Goal: Task Accomplishment & Management: Use online tool/utility

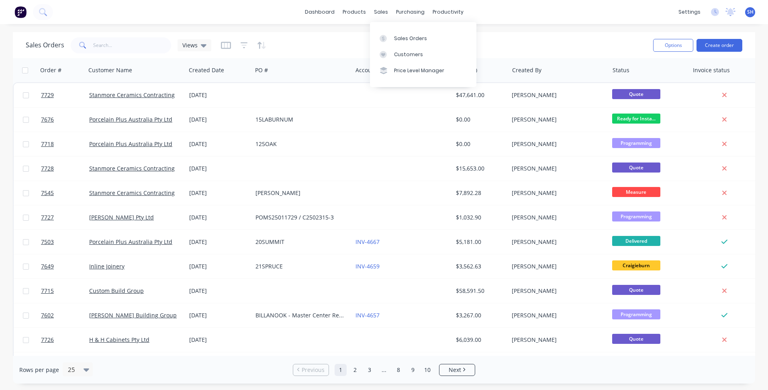
click at [381, 13] on div "sales" at bounding box center [381, 12] width 22 height 12
click at [398, 37] on div "Sales Orders" at bounding box center [410, 38] width 33 height 7
click at [123, 46] on input "text" at bounding box center [132, 45] width 78 height 16
type input "7693"
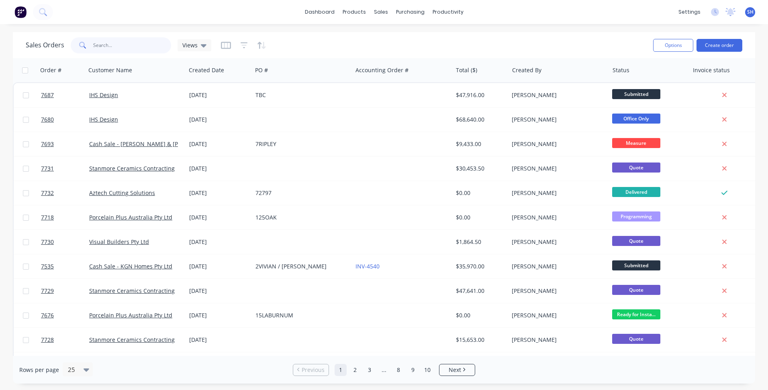
click at [106, 46] on input "text" at bounding box center [132, 45] width 78 height 16
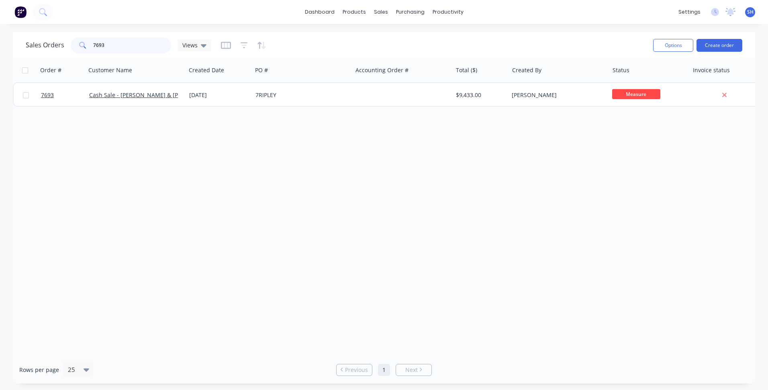
type input "7693"
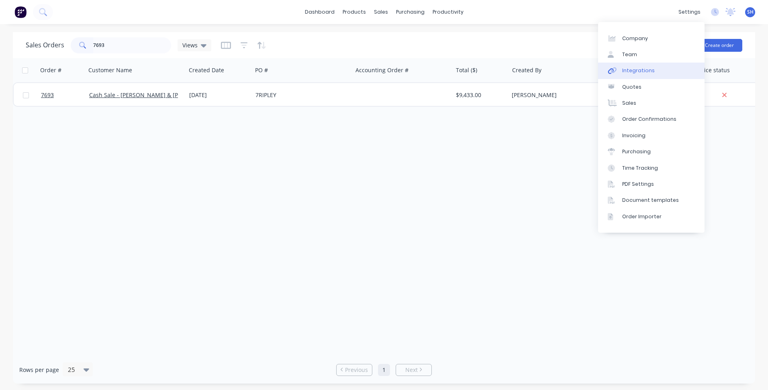
click at [661, 68] on link "Integrations" at bounding box center [651, 71] width 106 height 16
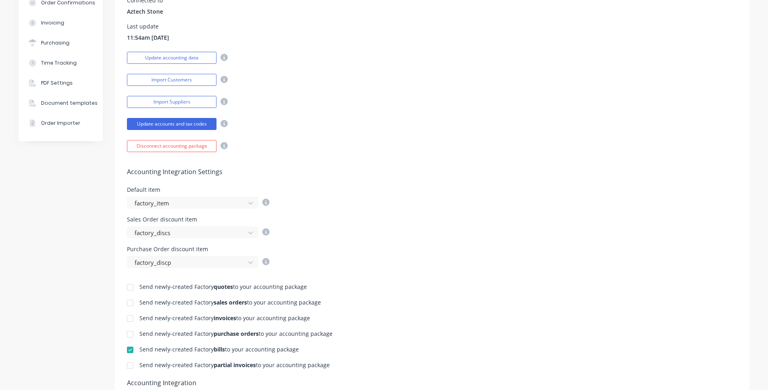
scroll to position [161, 0]
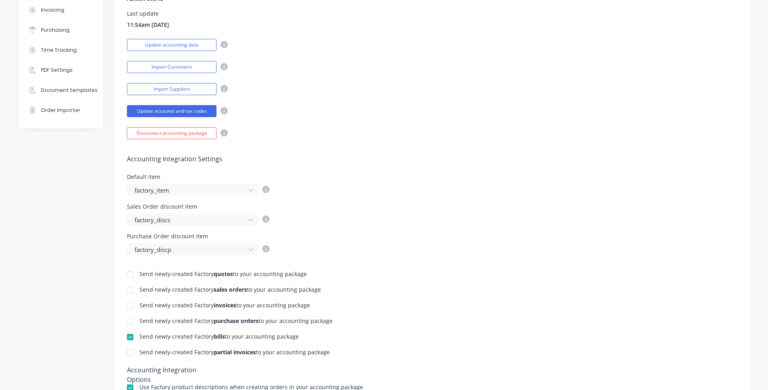
click at [128, 307] on div at bounding box center [130, 306] width 16 height 16
click at [130, 356] on div at bounding box center [130, 353] width 16 height 16
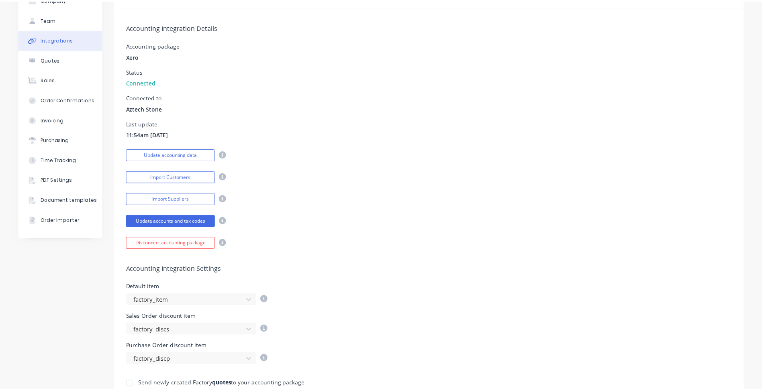
scroll to position [0, 0]
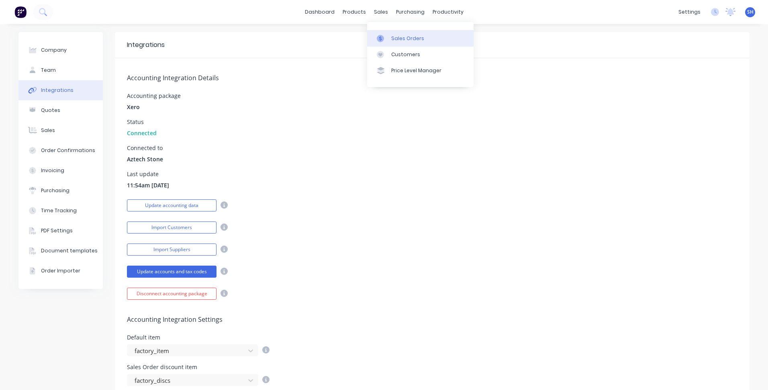
click at [388, 35] on div at bounding box center [383, 38] width 12 height 7
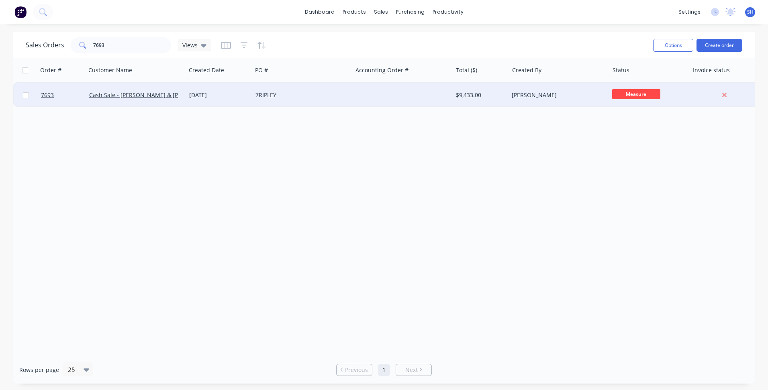
click at [253, 96] on div "7RIPLEY" at bounding box center [302, 95] width 100 height 24
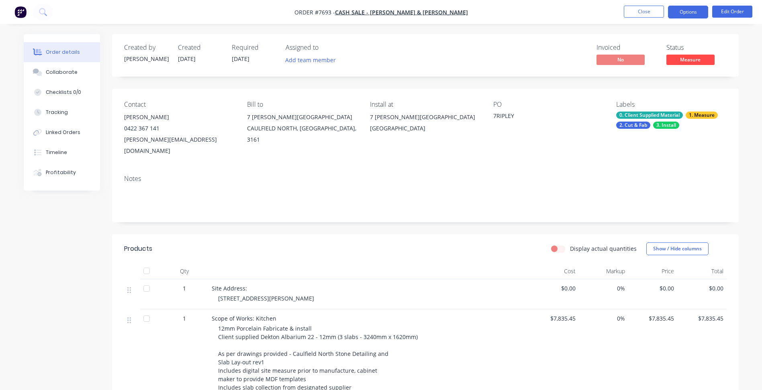
click at [687, 16] on button "Options" at bounding box center [688, 12] width 40 height 13
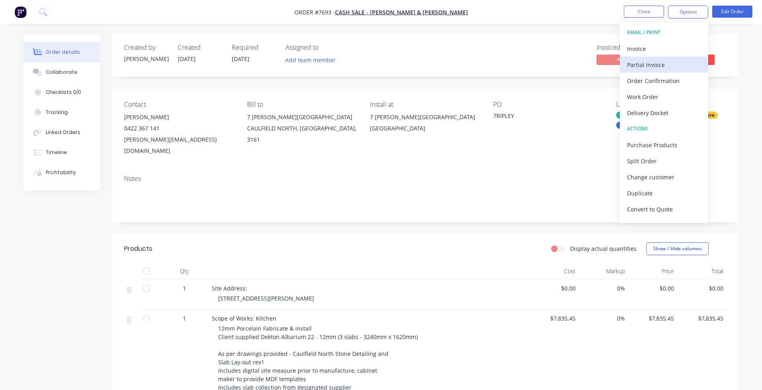
click at [675, 61] on div "Partial Invoice" at bounding box center [664, 65] width 74 height 12
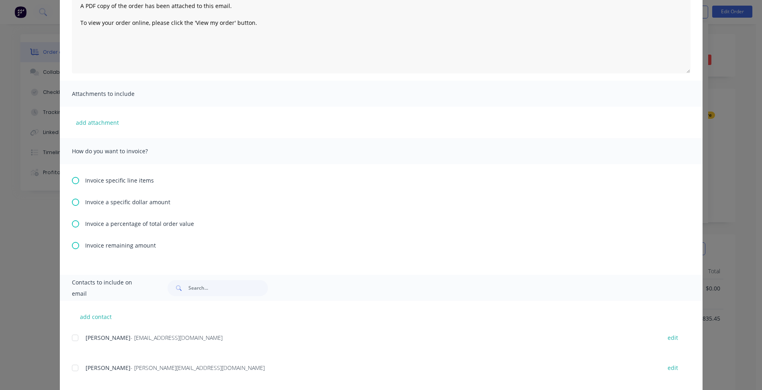
scroll to position [112, 0]
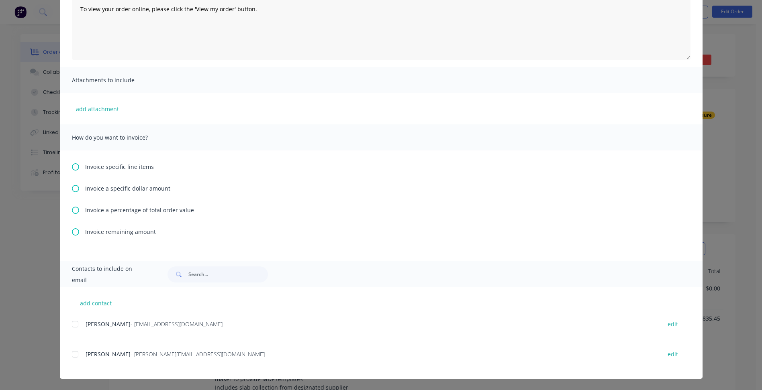
click at [75, 212] on icon at bounding box center [75, 210] width 7 height 7
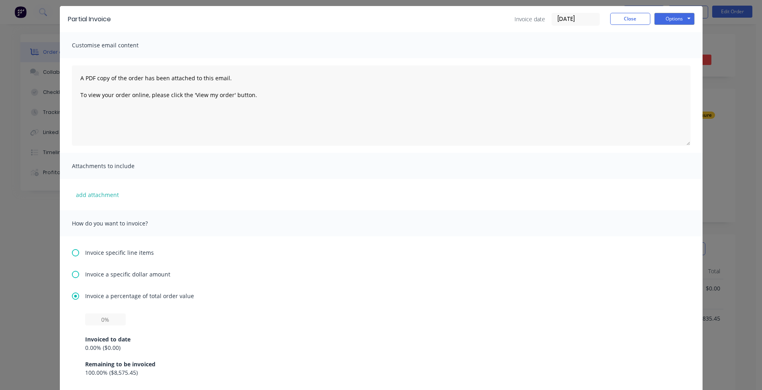
scroll to position [40, 0]
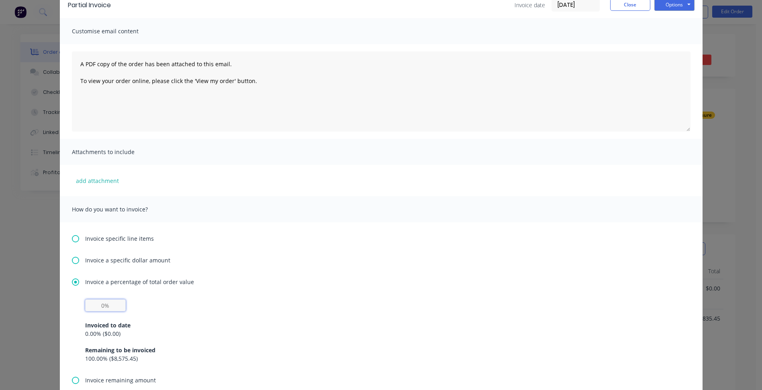
click at [108, 304] on input "text" at bounding box center [105, 306] width 41 height 12
type input "50%"
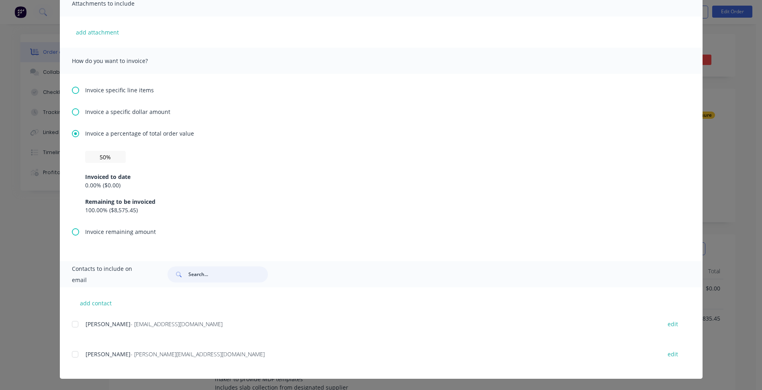
scroll to position [149, 0]
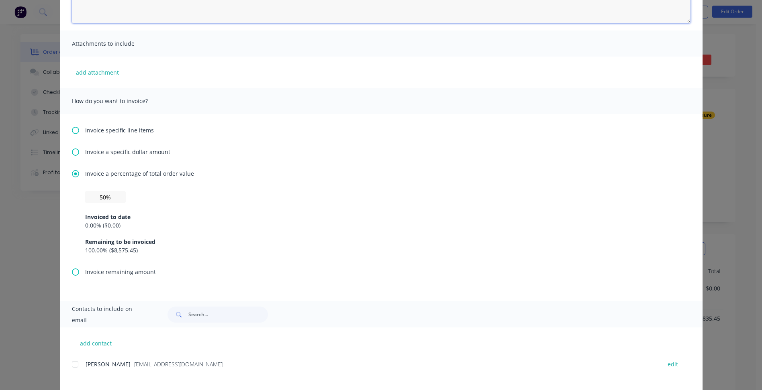
drag, startPoint x: 580, startPoint y: 12, endPoint x: 514, endPoint y: 20, distance: 66.7
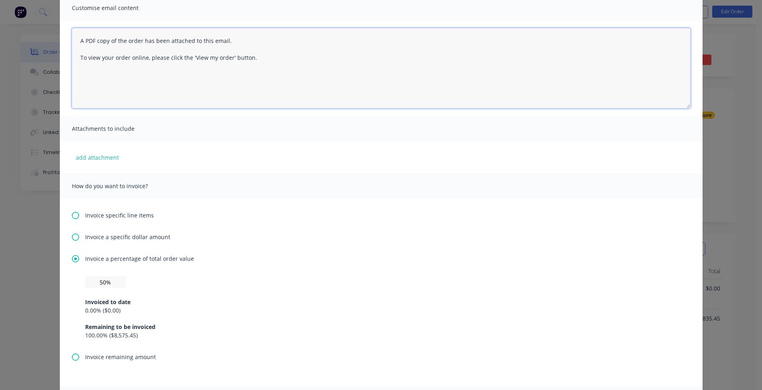
scroll to position [80, 0]
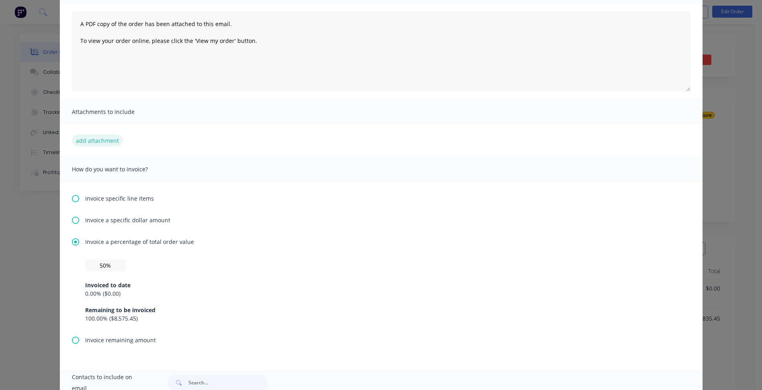
click at [74, 218] on icon at bounding box center [75, 220] width 7 height 7
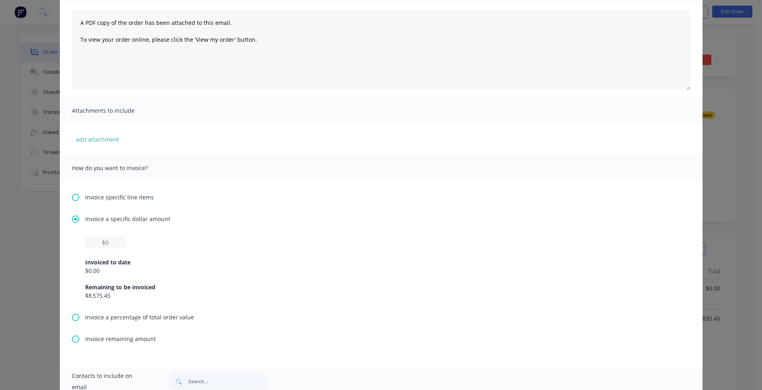
scroll to position [120, 0]
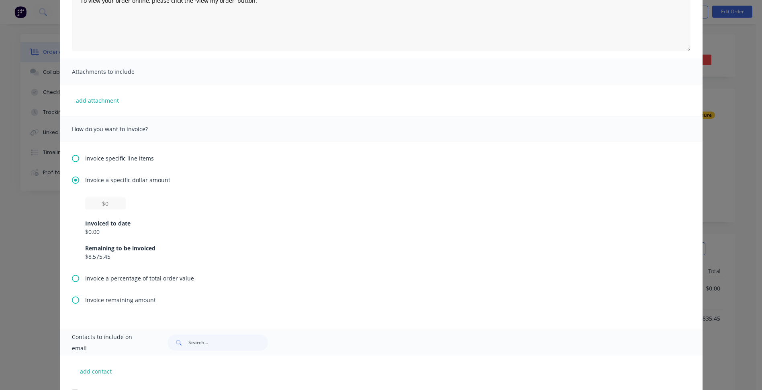
click at [72, 282] on div "Invoice a percentage of total order value" at bounding box center [381, 278] width 618 height 8
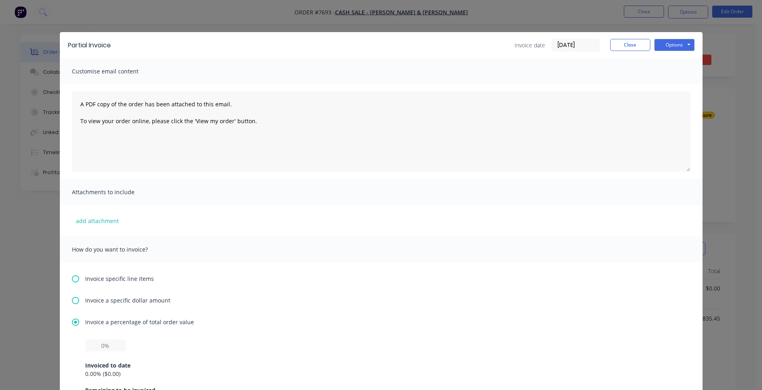
scroll to position [40, 0]
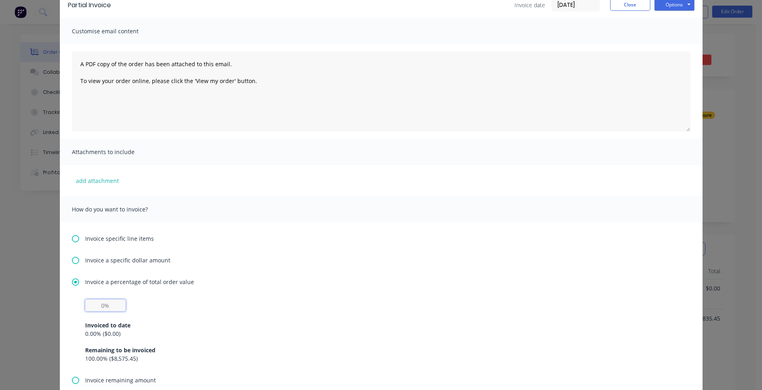
click at [102, 304] on input "text" at bounding box center [105, 306] width 41 height 12
type input "50%"
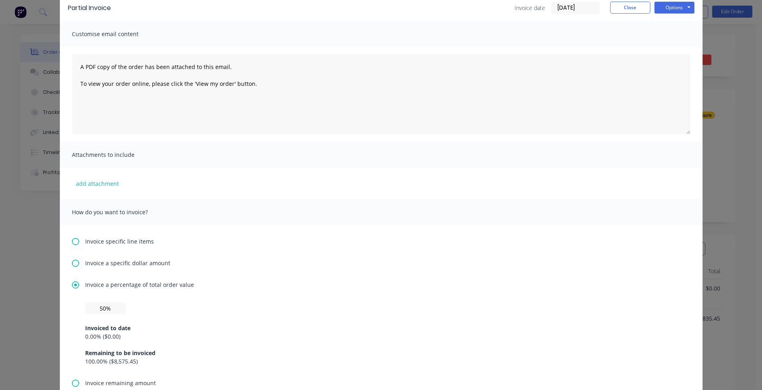
scroll to position [0, 0]
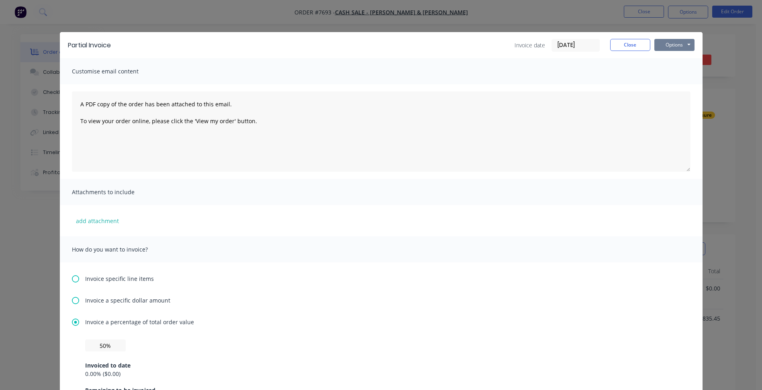
click at [681, 44] on button "Options" at bounding box center [674, 45] width 40 height 12
click at [674, 75] on button "Print" at bounding box center [679, 72] width 51 height 13
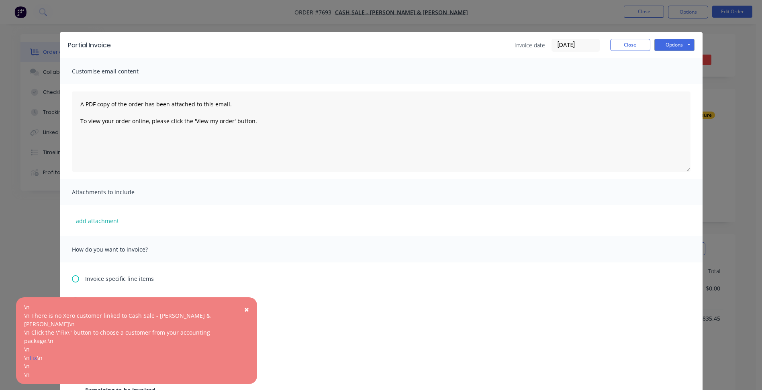
click at [248, 310] on span "×" at bounding box center [246, 309] width 5 height 11
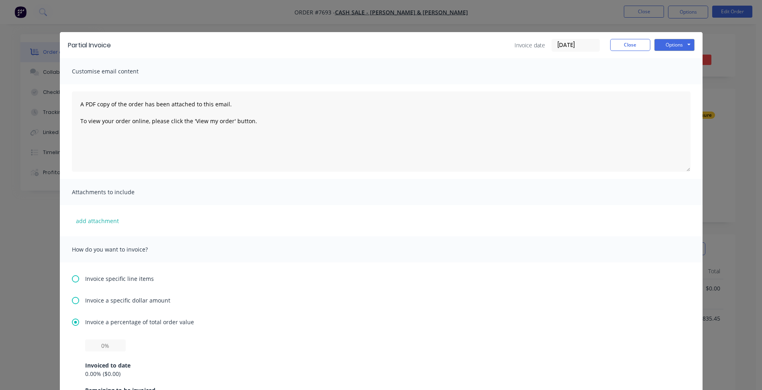
click at [669, 51] on div "Options Preview Print Email" at bounding box center [674, 45] width 40 height 13
click at [669, 46] on button "Options" at bounding box center [674, 45] width 40 height 12
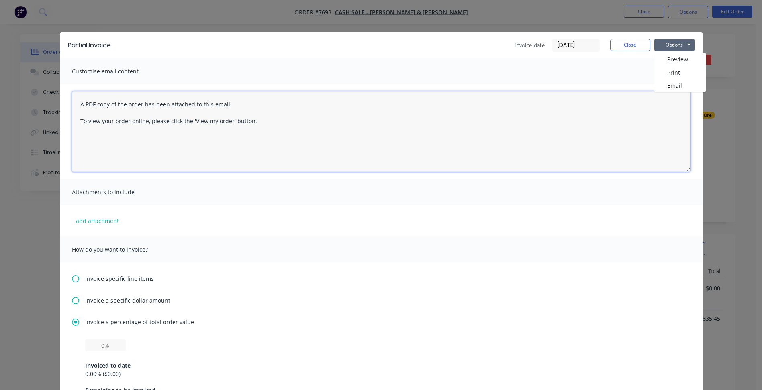
click at [440, 92] on textarea "A PDF copy of the order has been attached to this email. To view your order onl…" at bounding box center [381, 132] width 618 height 80
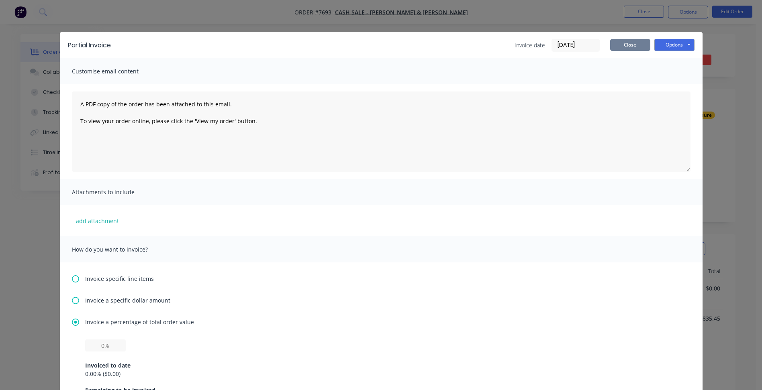
click at [626, 42] on button "Close" at bounding box center [630, 45] width 40 height 12
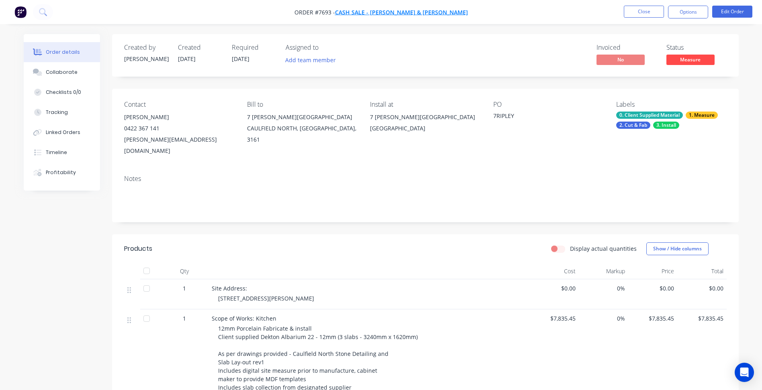
click at [406, 13] on span "Cash Sale - [PERSON_NAME] & [PERSON_NAME]" at bounding box center [401, 12] width 133 height 8
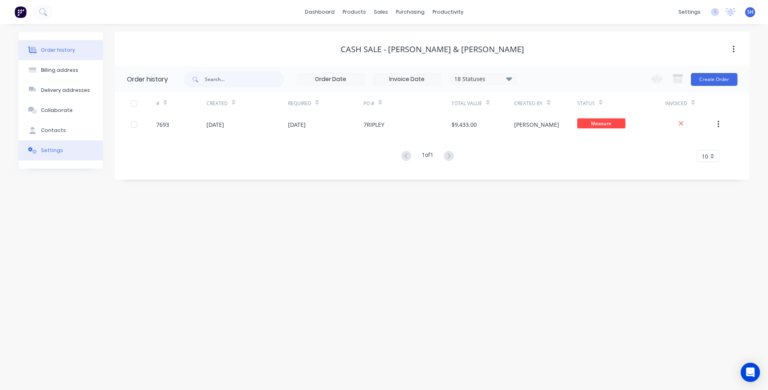
click at [54, 155] on button "Settings" at bounding box center [60, 151] width 84 height 20
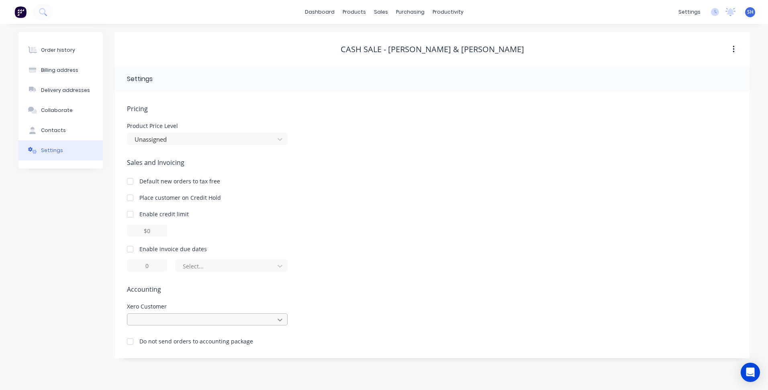
click at [282, 321] on icon at bounding box center [280, 320] width 8 height 8
type input "gemma"
click at [249, 342] on div "Cash Sale - [PERSON_NAME] & [PERSON_NAME]" at bounding box center [207, 337] width 161 height 15
click at [382, 307] on div "Xero Customer Cash Sale - [PERSON_NAME] & [PERSON_NAME]" at bounding box center [432, 315] width 610 height 22
click at [47, 135] on button "Contacts" at bounding box center [60, 130] width 84 height 20
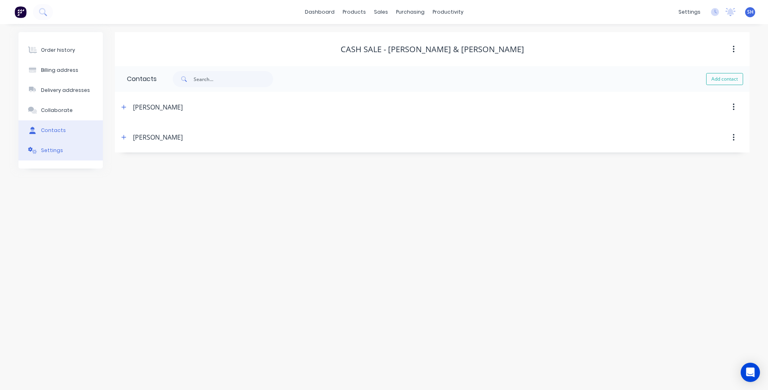
click at [50, 151] on div "Settings" at bounding box center [52, 150] width 22 height 7
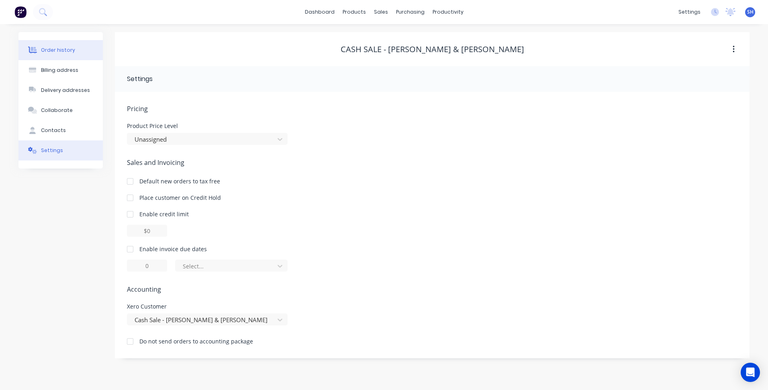
click at [52, 49] on div "Order history" at bounding box center [58, 50] width 34 height 7
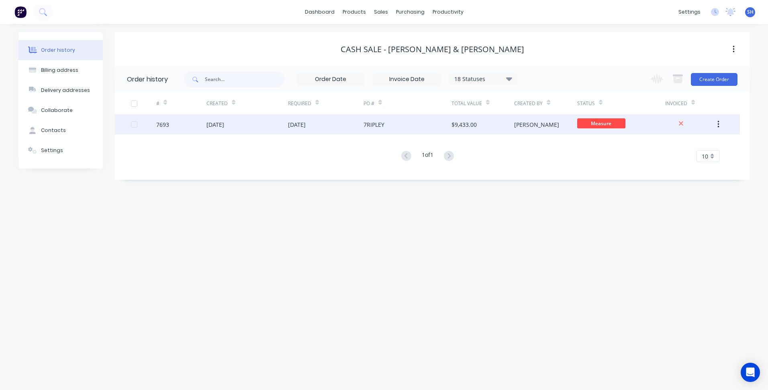
click at [300, 128] on div "[DATE]" at bounding box center [297, 124] width 18 height 8
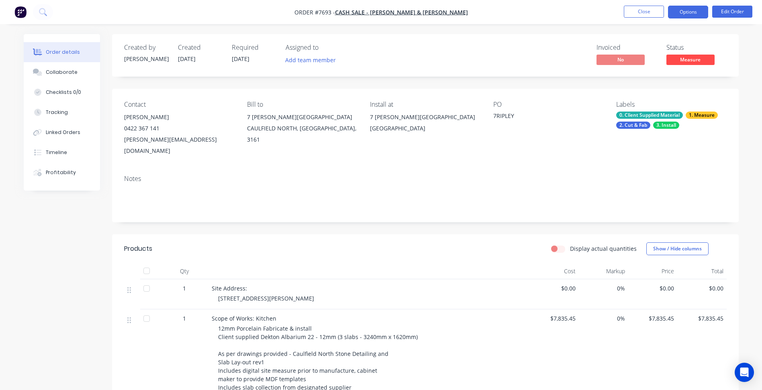
click at [691, 12] on button "Options" at bounding box center [688, 12] width 40 height 13
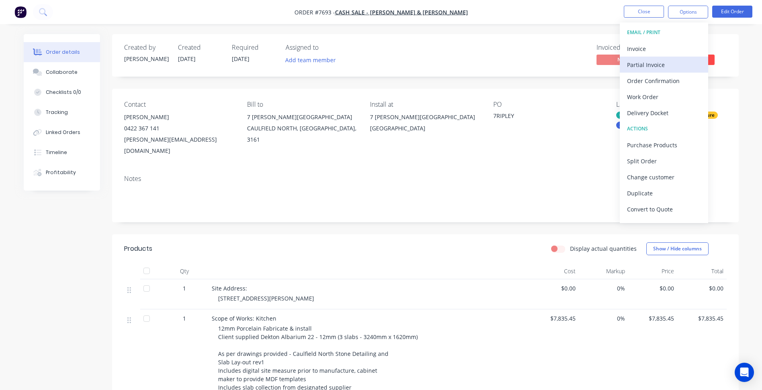
click at [669, 65] on div "Partial Invoice" at bounding box center [664, 65] width 74 height 12
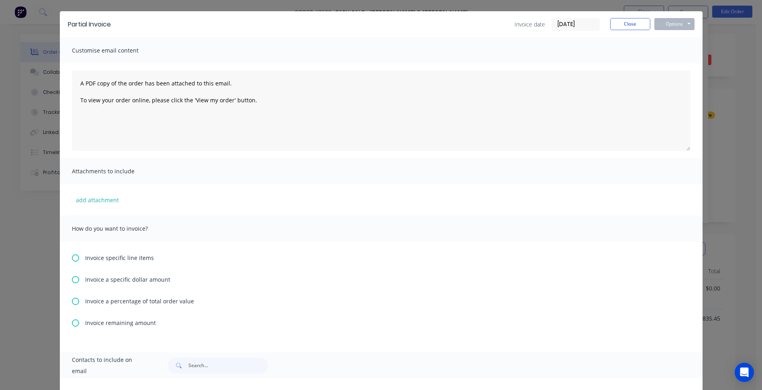
scroll to position [40, 0]
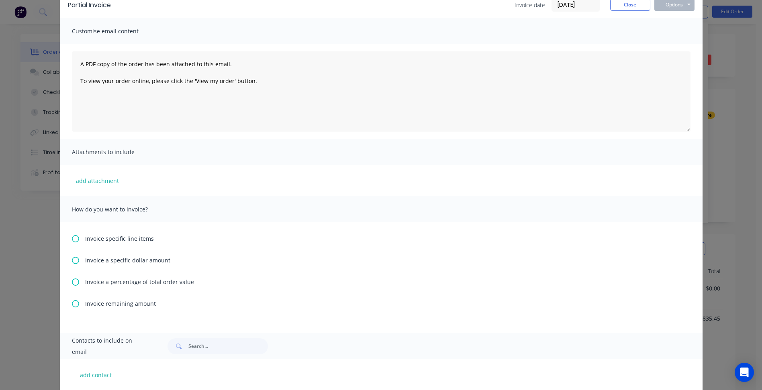
click at [75, 283] on icon at bounding box center [75, 282] width 7 height 7
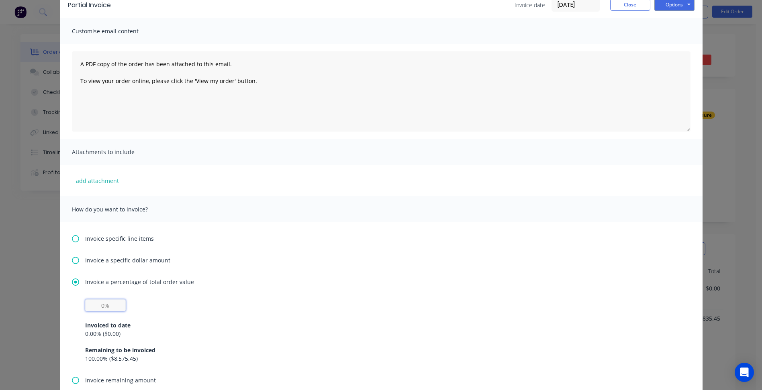
click at [105, 305] on input "text" at bounding box center [105, 306] width 41 height 12
type input "50%"
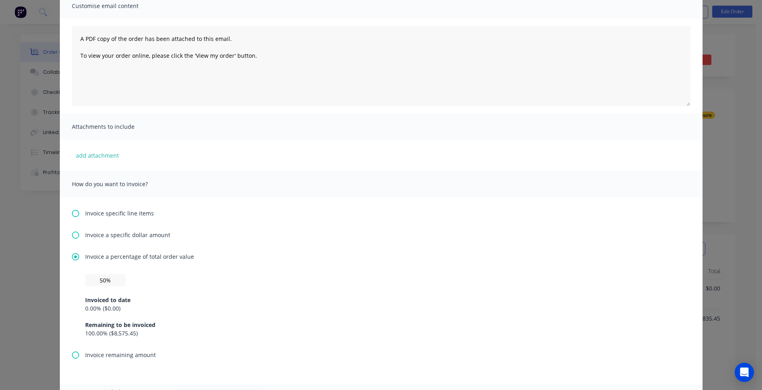
scroll to position [0, 0]
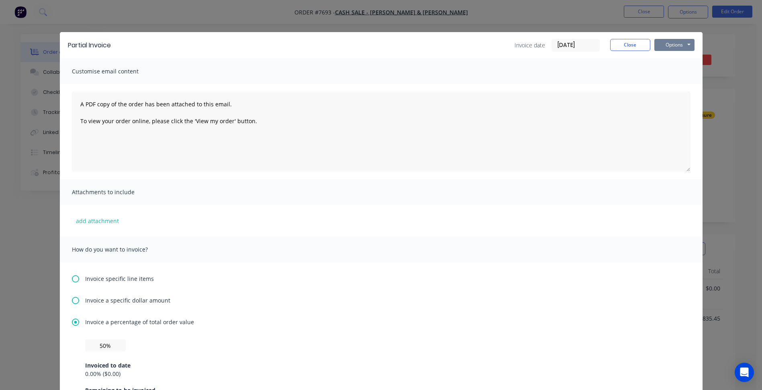
click at [677, 48] on button "Options" at bounding box center [674, 45] width 40 height 12
click at [675, 67] on button "Print" at bounding box center [679, 72] width 51 height 13
click at [618, 46] on button "Close" at bounding box center [630, 45] width 40 height 12
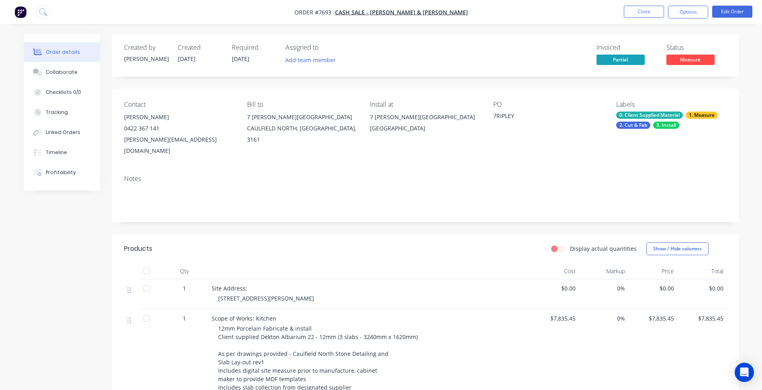
drag, startPoint x: 165, startPoint y: 118, endPoint x: 123, endPoint y: 118, distance: 41.8
click at [123, 118] on div "Contact [PERSON_NAME] [PHONE_NUMBER] [EMAIL_ADDRESS][DOMAIN_NAME] [PERSON_NAME]…" at bounding box center [425, 129] width 626 height 80
copy div "[PERSON_NAME]"
drag, startPoint x: 199, startPoint y: 142, endPoint x: 120, endPoint y: 143, distance: 78.7
click at [120, 143] on div "Contact [PERSON_NAME] [PHONE_NUMBER] [EMAIL_ADDRESS][DOMAIN_NAME] [PERSON_NAME]…" at bounding box center [425, 129] width 626 height 80
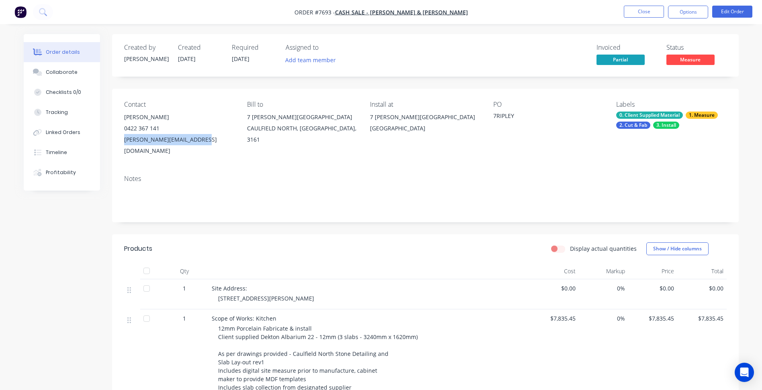
copy div "[PERSON_NAME][EMAIL_ADDRESS][DOMAIN_NAME]"
drag, startPoint x: 164, startPoint y: 130, endPoint x: 123, endPoint y: 130, distance: 40.6
click at [123, 130] on div "Contact [PERSON_NAME] [PHONE_NUMBER] [EMAIL_ADDRESS][DOMAIN_NAME] [PERSON_NAME]…" at bounding box center [425, 129] width 626 height 80
copy div "0422 367 141"
click at [361, 14] on span "Cash Sale - [PERSON_NAME] & [PERSON_NAME]" at bounding box center [401, 12] width 133 height 8
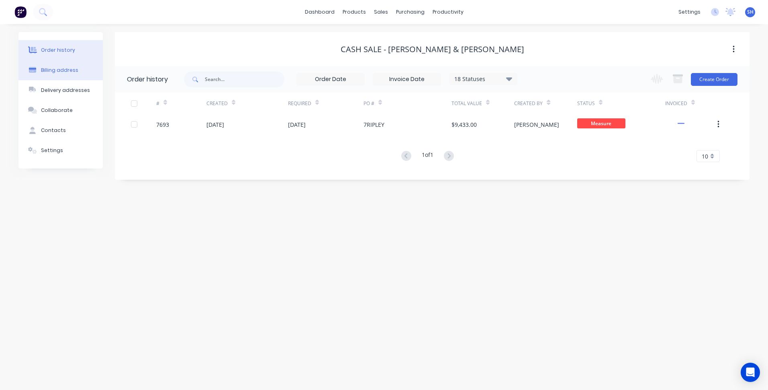
click at [59, 73] on div "Billing address" at bounding box center [59, 70] width 37 height 7
select select "AU"
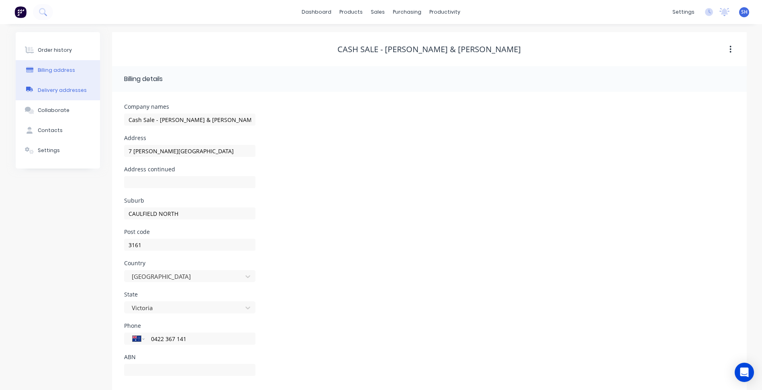
click at [57, 95] on button "Delivery addresses" at bounding box center [58, 90] width 84 height 20
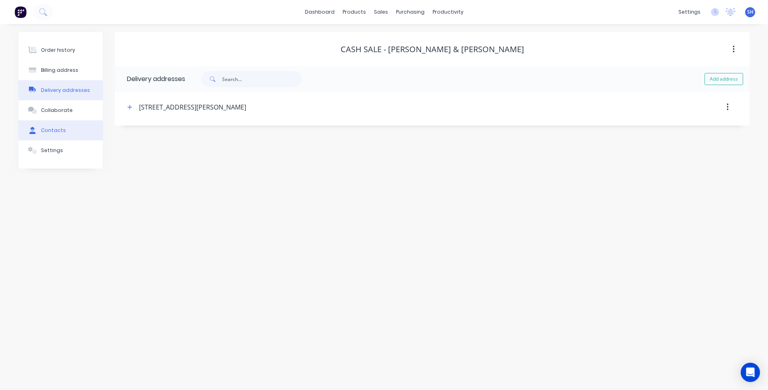
click at [58, 136] on button "Contacts" at bounding box center [60, 130] width 84 height 20
select select "AU"
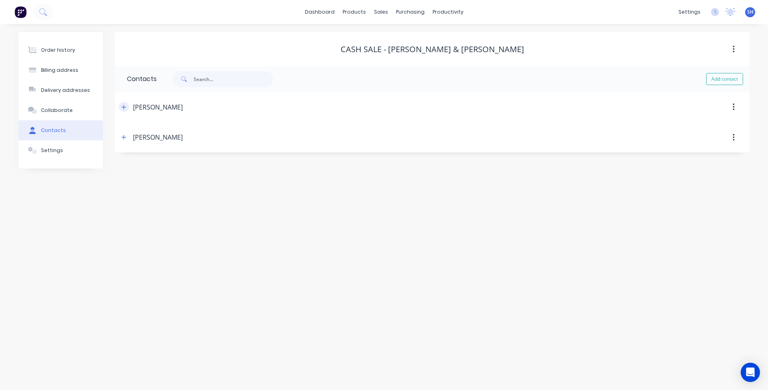
click at [124, 108] on icon "button" at bounding box center [124, 107] width 4 height 4
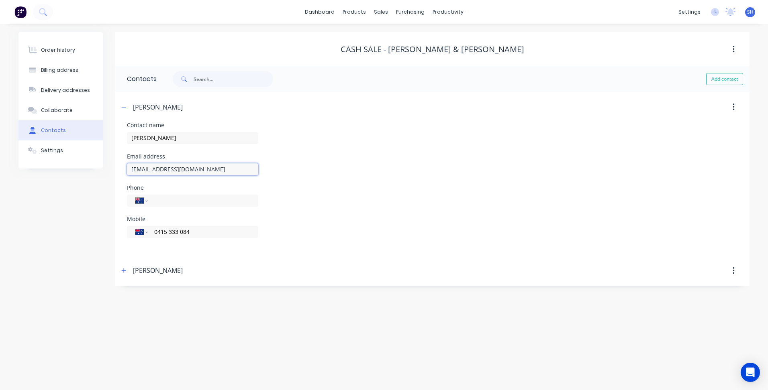
drag, startPoint x: 222, startPoint y: 171, endPoint x: 127, endPoint y: 169, distance: 94.4
click at [127, 169] on input "[EMAIL_ADDRESS][DOMAIN_NAME]" at bounding box center [192, 169] width 131 height 12
click at [61, 55] on button "Order history" at bounding box center [60, 50] width 84 height 20
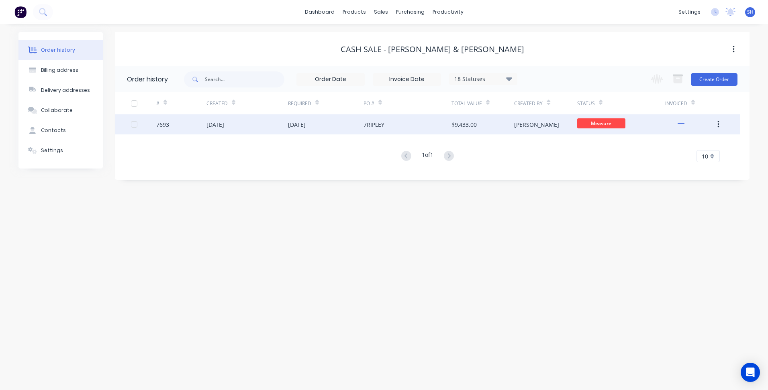
click at [299, 125] on div "[DATE]" at bounding box center [297, 124] width 18 height 8
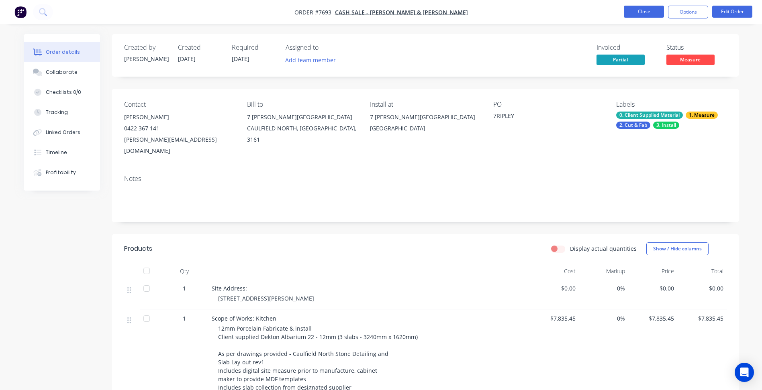
click at [650, 10] on button "Close" at bounding box center [644, 12] width 40 height 12
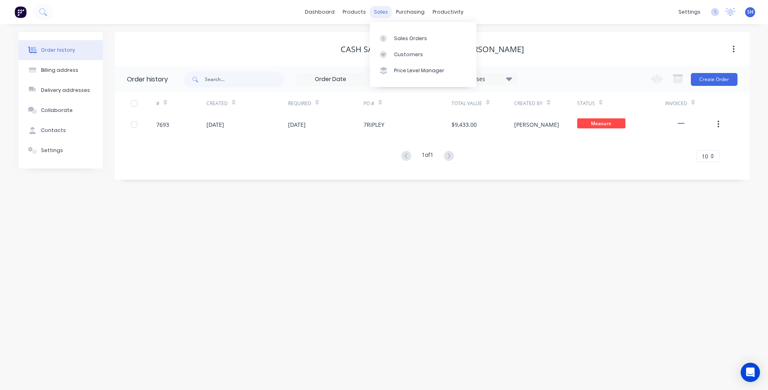
click at [375, 14] on div "sales" at bounding box center [381, 12] width 22 height 12
click at [399, 42] on link "Sales Orders" at bounding box center [423, 38] width 106 height 16
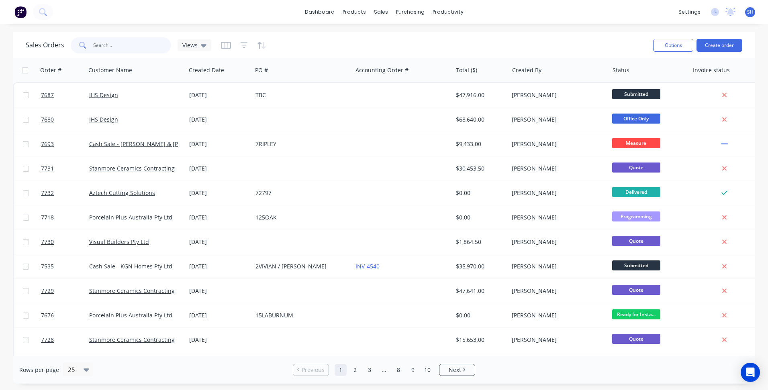
click at [113, 50] on input "text" at bounding box center [132, 45] width 78 height 16
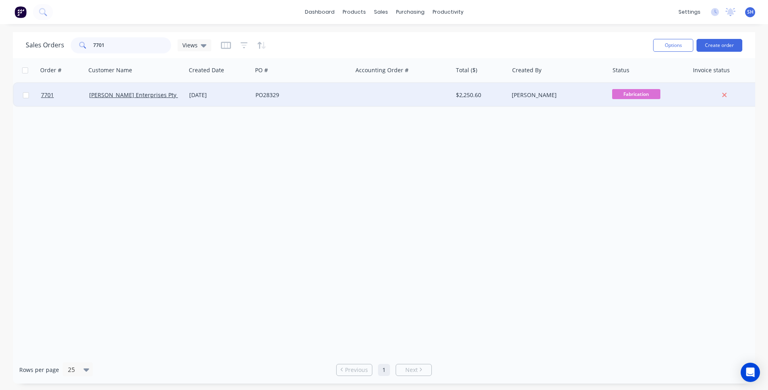
type input "7701"
click at [322, 96] on div "PO28329" at bounding box center [299, 95] width 89 height 8
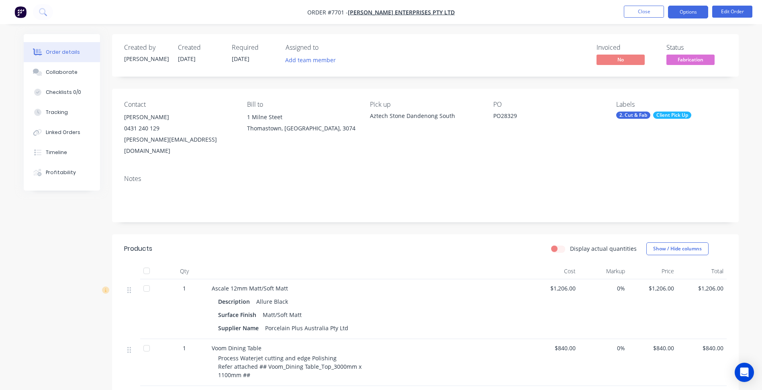
click at [685, 14] on button "Options" at bounding box center [688, 12] width 40 height 13
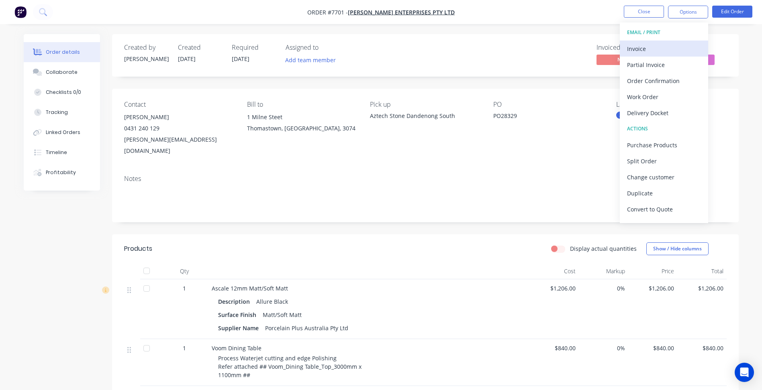
click at [654, 50] on div "Invoice" at bounding box center [664, 49] width 74 height 12
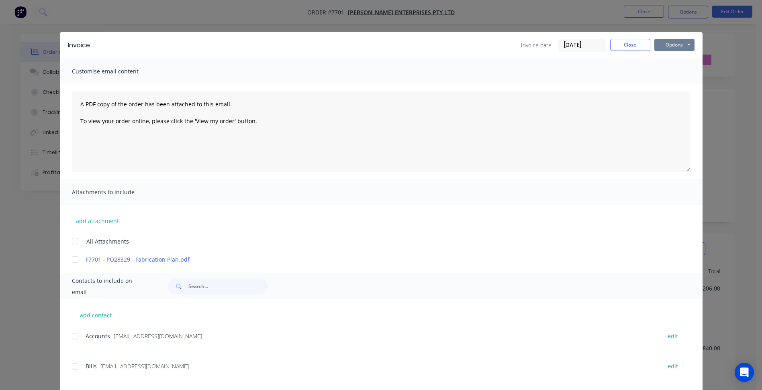
click at [668, 48] on button "Options" at bounding box center [674, 45] width 40 height 12
click at [663, 73] on button "Print" at bounding box center [679, 72] width 51 height 13
click at [621, 46] on button "Close" at bounding box center [630, 45] width 40 height 12
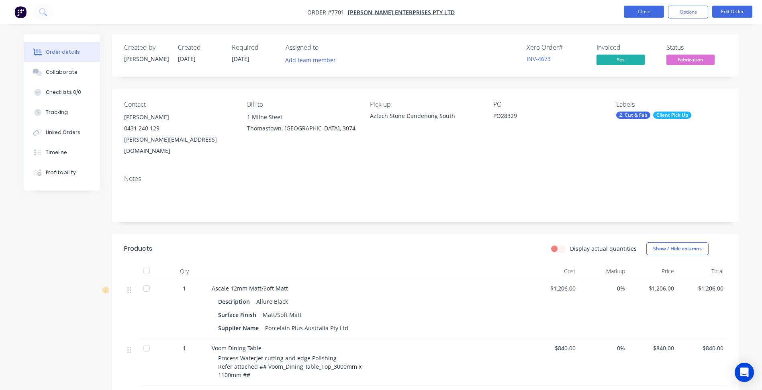
click at [632, 12] on button "Close" at bounding box center [644, 12] width 40 height 12
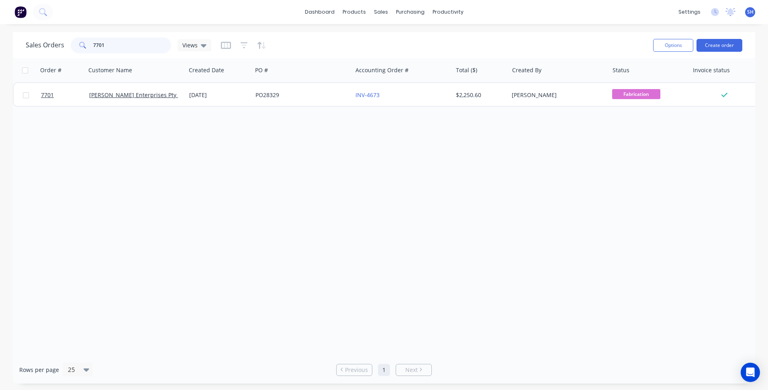
click at [111, 44] on input "7701" at bounding box center [132, 45] width 78 height 16
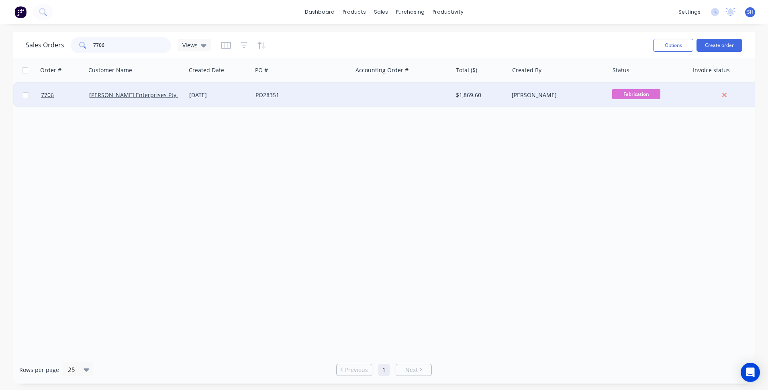
type input "7706"
click at [225, 98] on div "[DATE]" at bounding box center [219, 95] width 60 height 8
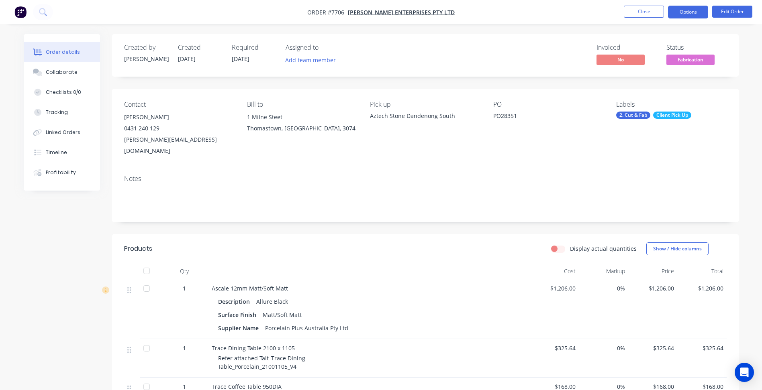
click at [675, 12] on button "Options" at bounding box center [688, 12] width 40 height 13
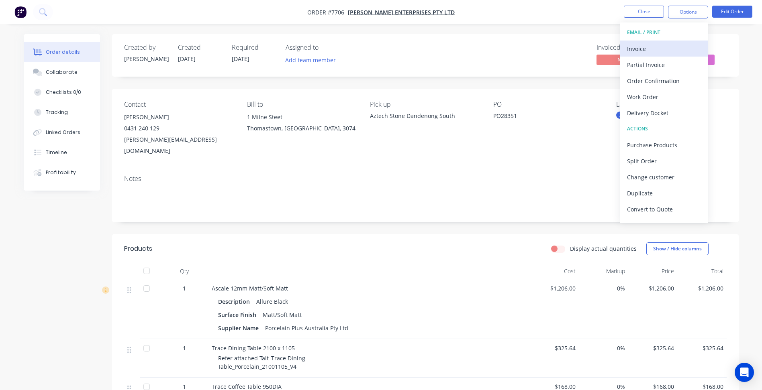
click at [650, 51] on div "Invoice" at bounding box center [664, 49] width 74 height 12
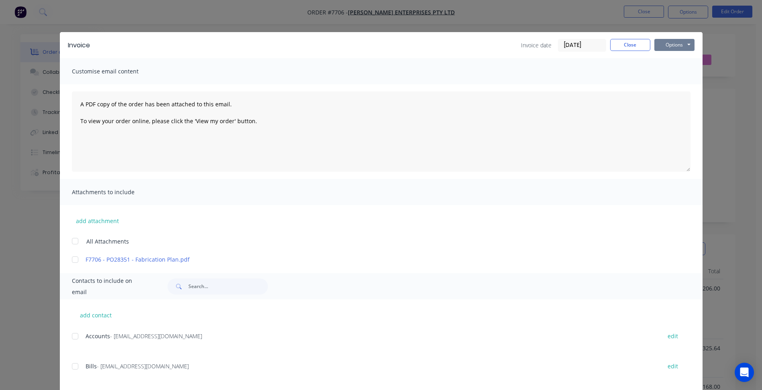
click at [667, 47] on button "Options" at bounding box center [674, 45] width 40 height 12
click at [665, 68] on button "Print" at bounding box center [679, 72] width 51 height 13
click at [622, 50] on button "Close" at bounding box center [630, 45] width 40 height 12
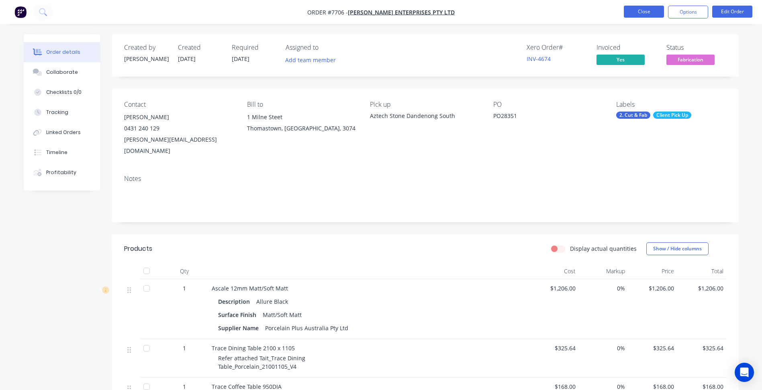
click at [640, 14] on button "Close" at bounding box center [644, 12] width 40 height 12
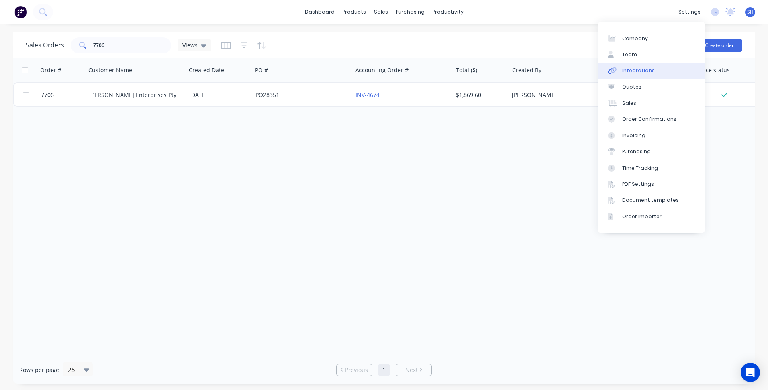
click at [642, 74] on div "Integrations" at bounding box center [638, 70] width 33 height 7
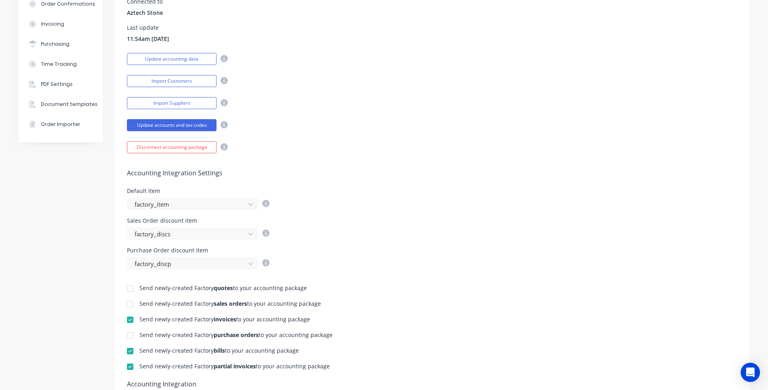
scroll to position [161, 0]
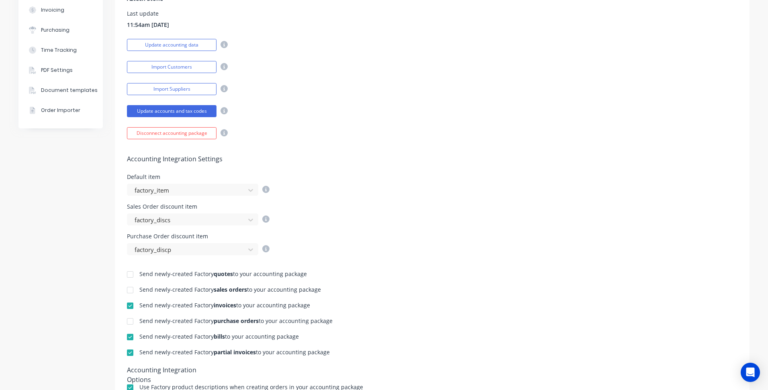
click at [125, 354] on div at bounding box center [130, 353] width 16 height 16
drag, startPoint x: 125, startPoint y: 306, endPoint x: 134, endPoint y: 306, distance: 8.4
click at [125, 305] on div at bounding box center [130, 306] width 16 height 16
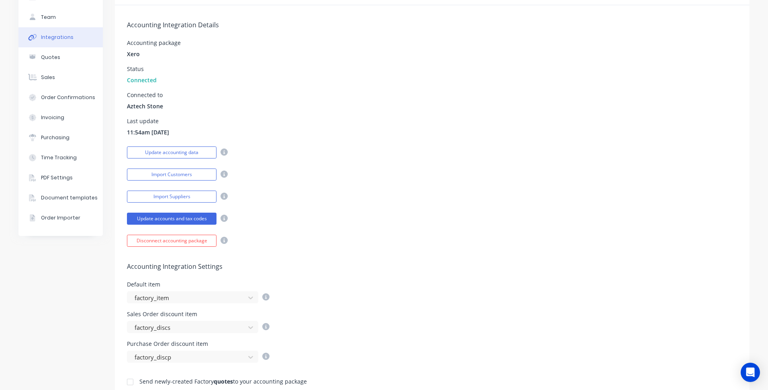
scroll to position [0, 0]
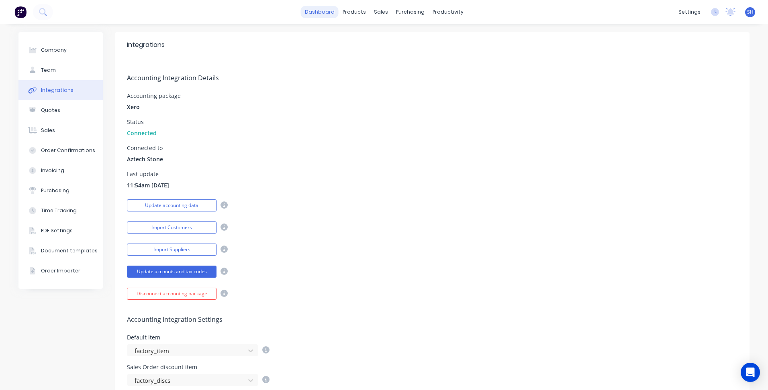
click at [325, 13] on link "dashboard" at bounding box center [320, 12] width 38 height 12
